Goal: Information Seeking & Learning: Understand process/instructions

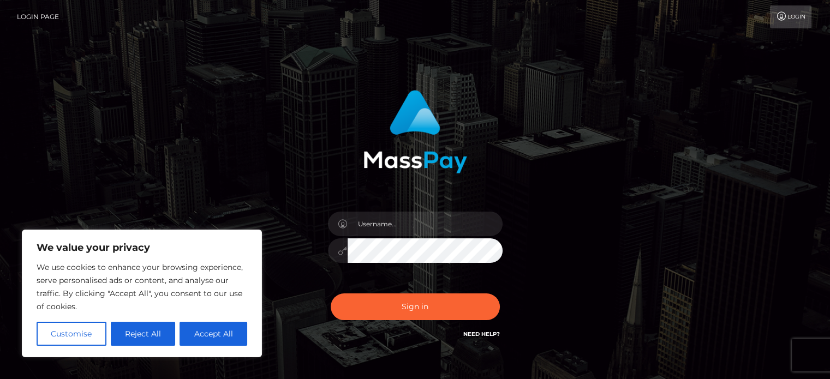
click at [807, 18] on link "Login" at bounding box center [790, 16] width 41 height 23
click at [215, 338] on button "Accept All" at bounding box center [213, 334] width 68 height 24
checkbox input "true"
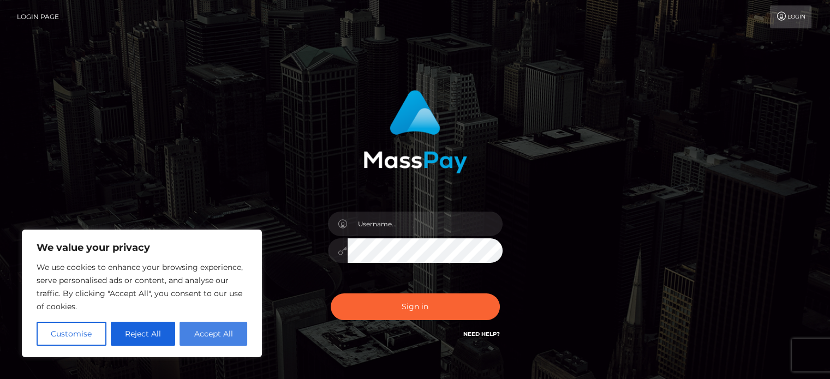
checkbox input "true"
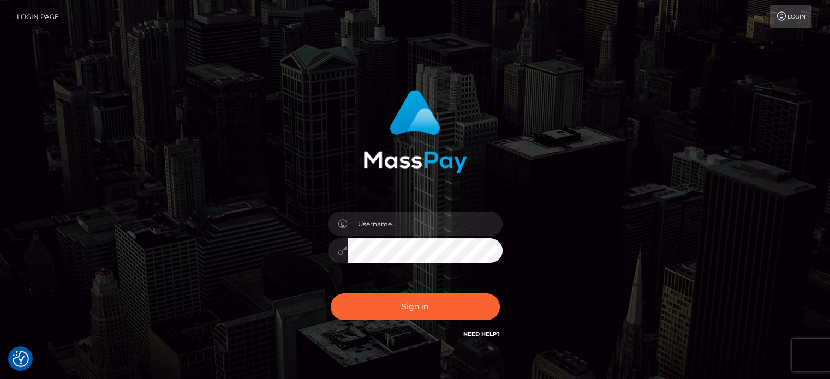
click at [465, 338] on div "Need Help?" at bounding box center [481, 336] width 37 height 14
click at [480, 336] on link "Need Help?" at bounding box center [481, 334] width 37 height 7
click at [494, 334] on link "Need Help?" at bounding box center [481, 334] width 37 height 7
